Goal: Task Accomplishment & Management: Manage account settings

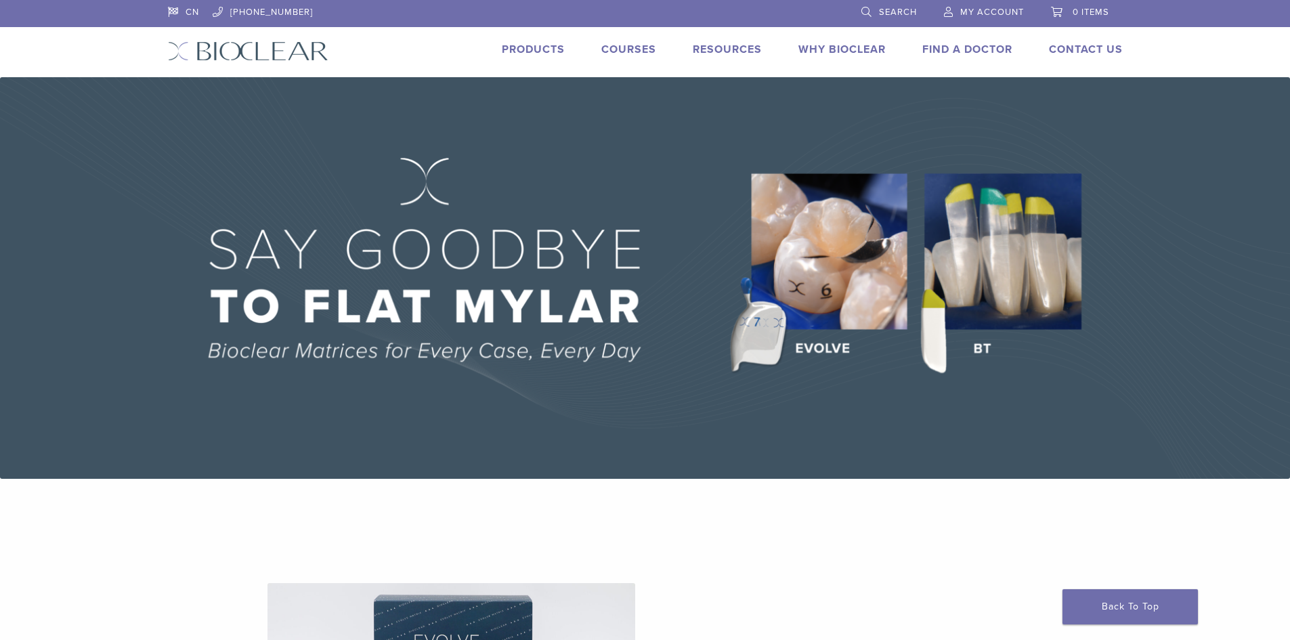
click at [520, 47] on link "Products" at bounding box center [533, 50] width 63 height 14
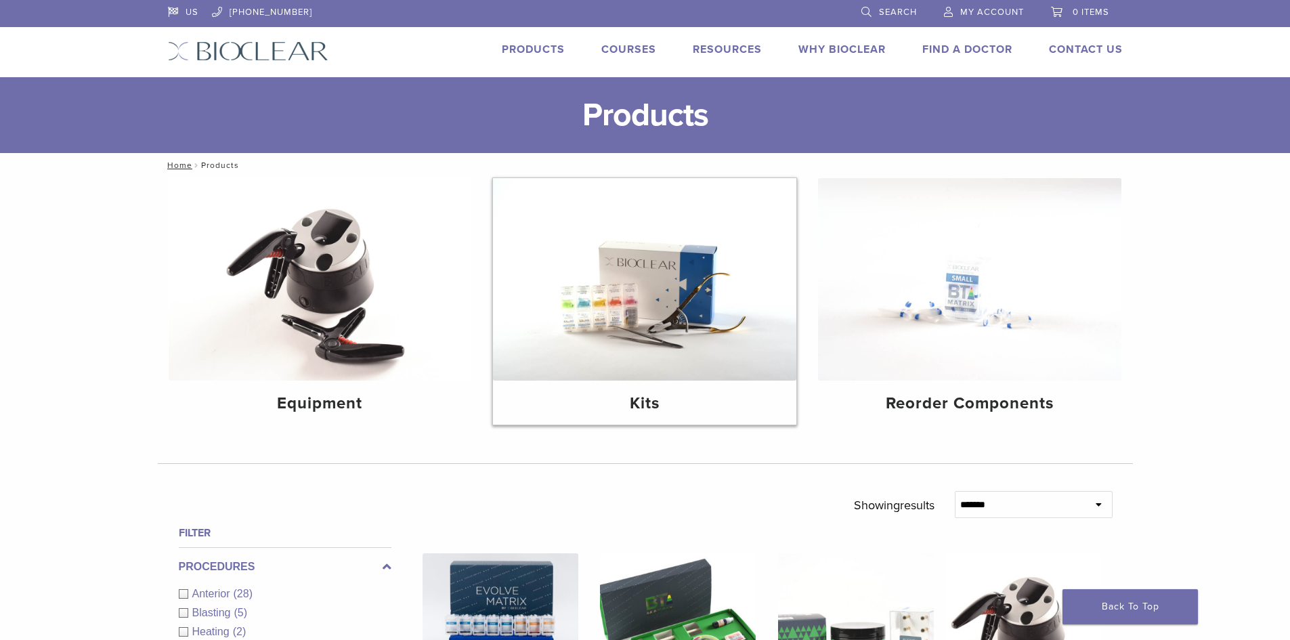
click at [641, 410] on h4 "Kits" at bounding box center [645, 403] width 282 height 24
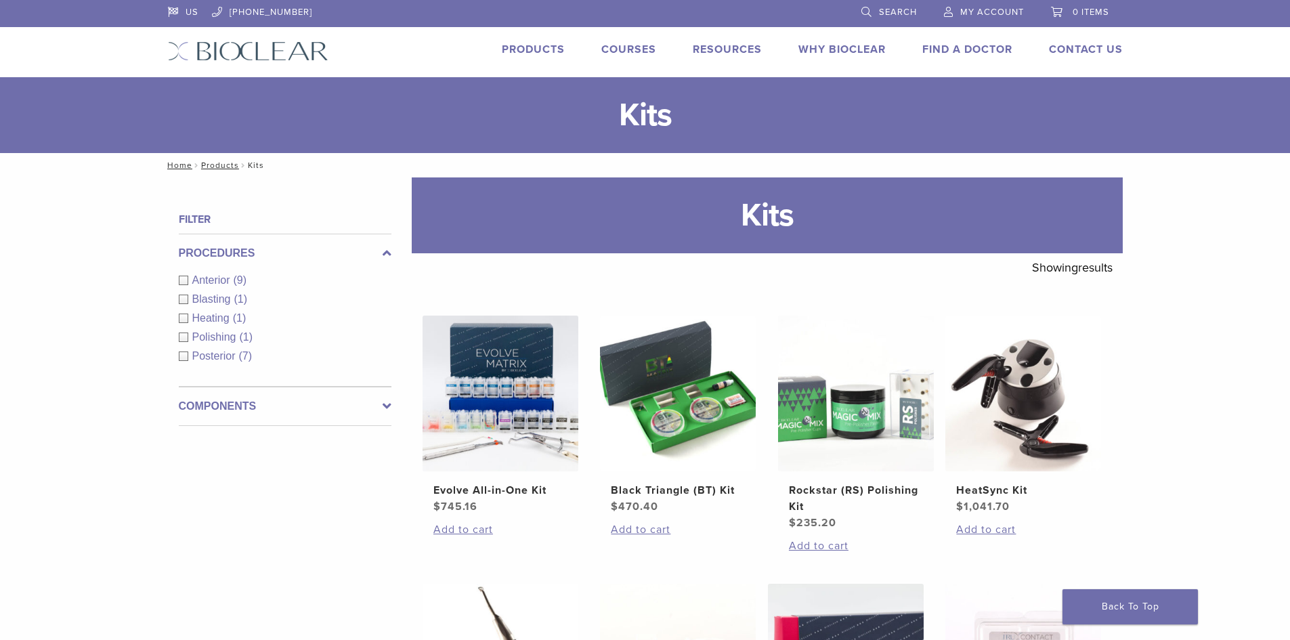
click at [980, 14] on span "My Account" at bounding box center [992, 12] width 64 height 11
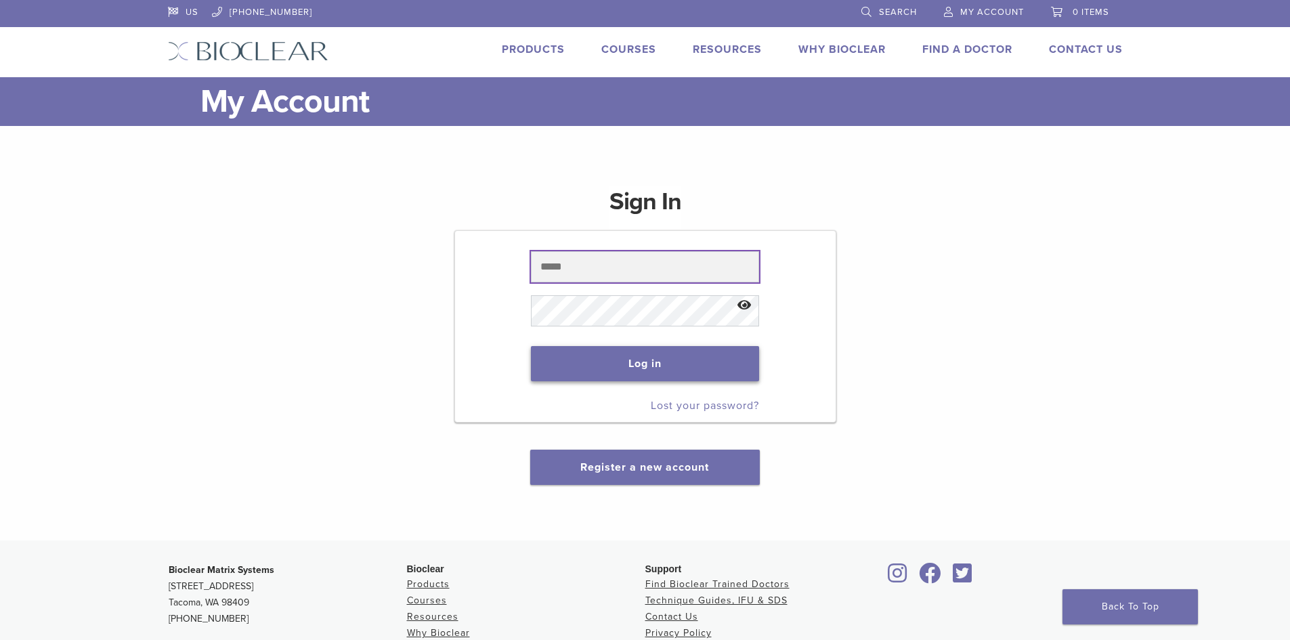
type input "**********"
click at [572, 368] on button "Log in" at bounding box center [645, 363] width 228 height 35
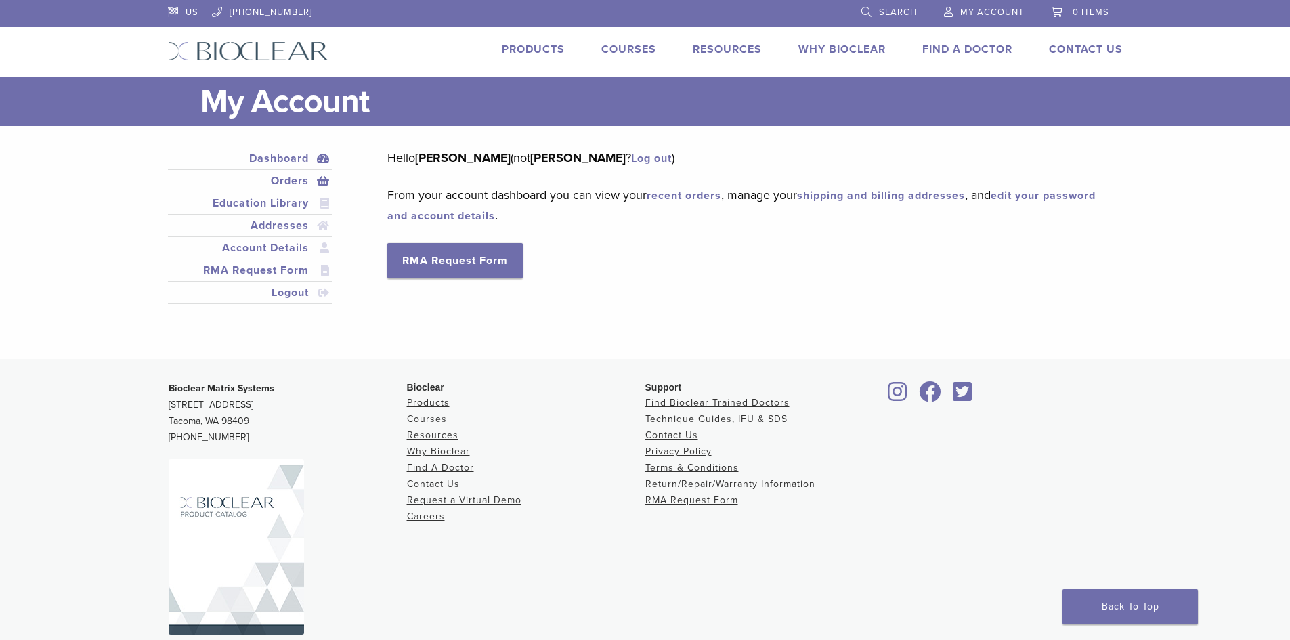
click at [291, 182] on link "Orders" at bounding box center [251, 181] width 160 height 16
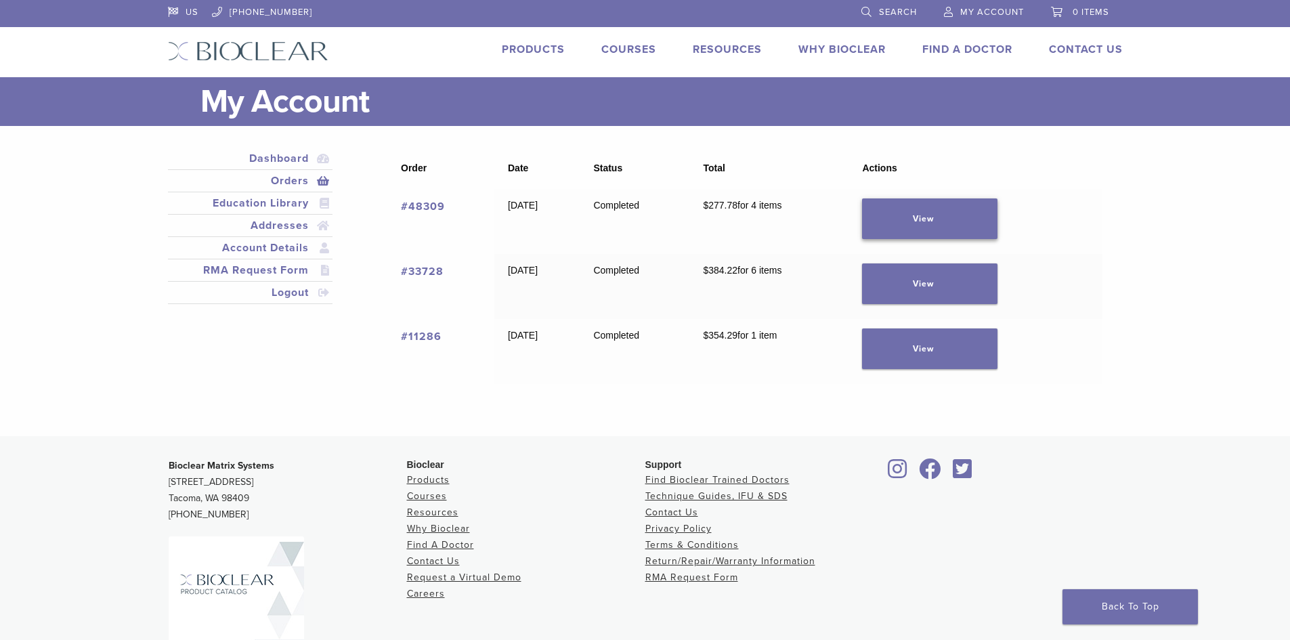
click at [941, 228] on link "View" at bounding box center [929, 218] width 135 height 41
